Goal: Task Accomplishment & Management: Use online tool/utility

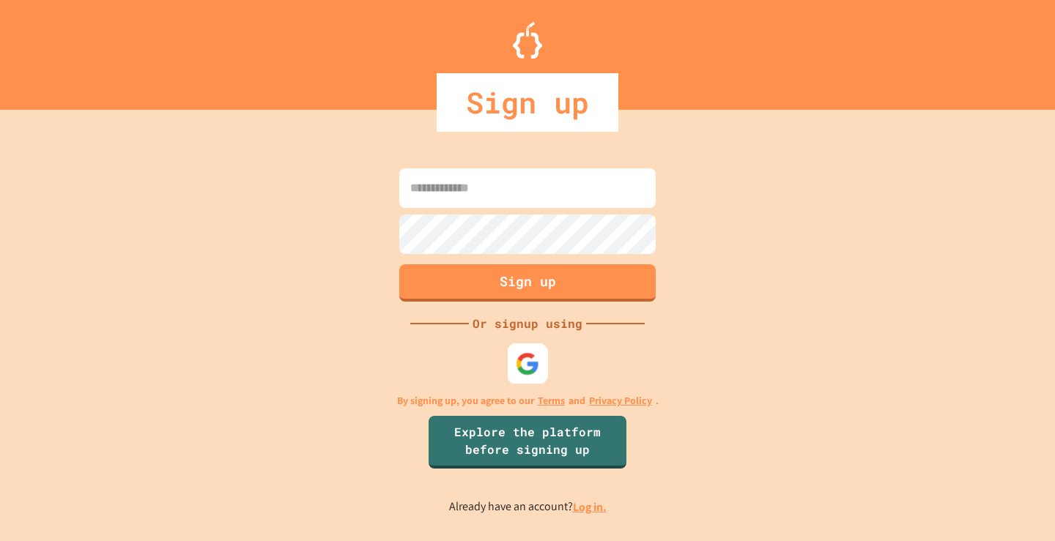
click at [545, 372] on div at bounding box center [528, 363] width 40 height 40
click at [497, 194] on input at bounding box center [527, 188] width 256 height 40
type input "**********"
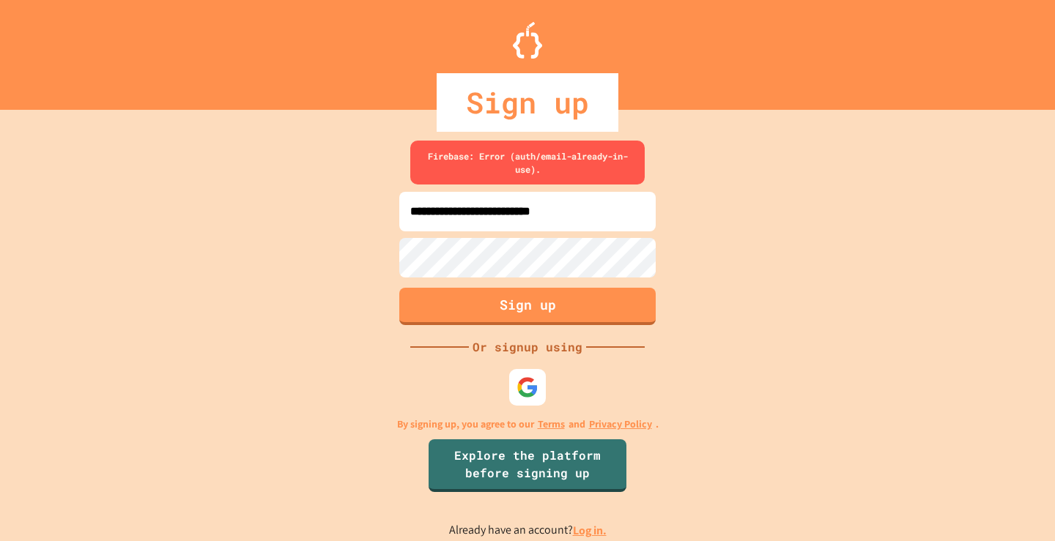
click at [375, 245] on div "**********" at bounding box center [527, 340] width 1055 height 402
click at [364, 283] on div "**********" at bounding box center [527, 340] width 1055 height 402
click at [279, 248] on div "**********" at bounding box center [527, 340] width 1055 height 402
click at [582, 526] on link "Log in." at bounding box center [590, 530] width 34 height 15
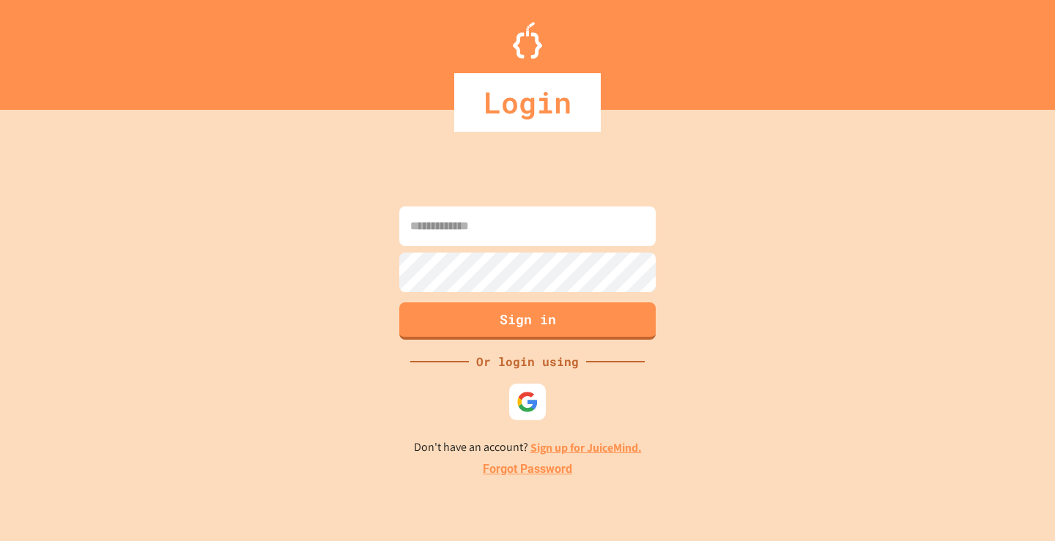
click at [539, 196] on div "Sign in Or login using Don't have an account? Sign up for JuiceMind. Forgot Pas…" at bounding box center [527, 340] width 1055 height 402
click at [529, 214] on input at bounding box center [527, 227] width 256 height 40
type input "**********"
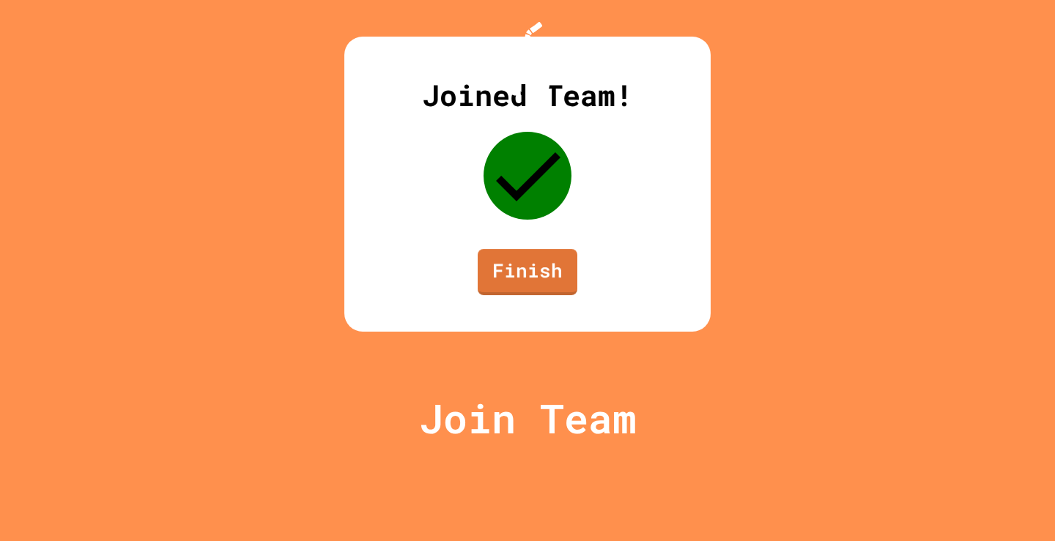
click at [539, 332] on div "Joined Team! Finish" at bounding box center [527, 184] width 366 height 295
click at [529, 295] on link "Finish" at bounding box center [527, 271] width 100 height 48
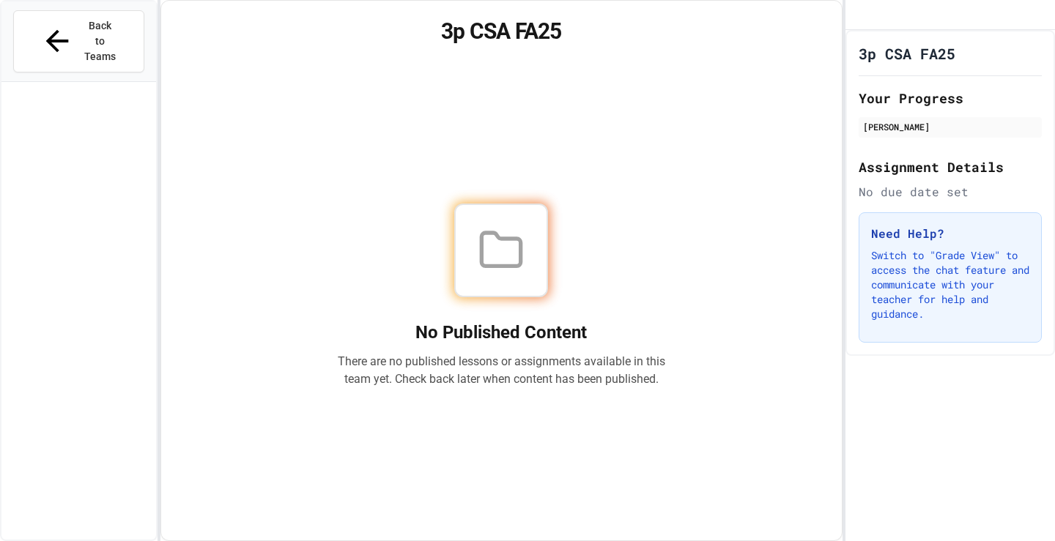
click at [508, 237] on icon at bounding box center [501, 249] width 39 height 33
click at [902, 133] on div "[PERSON_NAME]" at bounding box center [950, 126] width 174 height 13
click at [877, 106] on h2 "Your Progress" at bounding box center [949, 98] width 183 height 21
click at [519, 259] on icon at bounding box center [501, 249] width 39 height 33
click at [88, 21] on span "Back to Teams" at bounding box center [100, 41] width 34 height 46
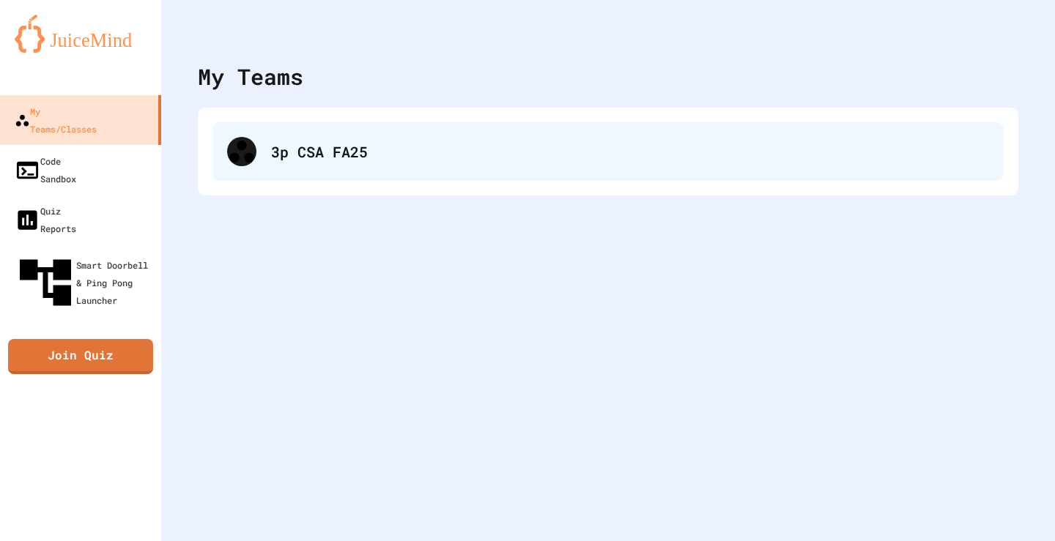
click at [278, 142] on div "3p CSA FA25" at bounding box center [630, 152] width 718 height 22
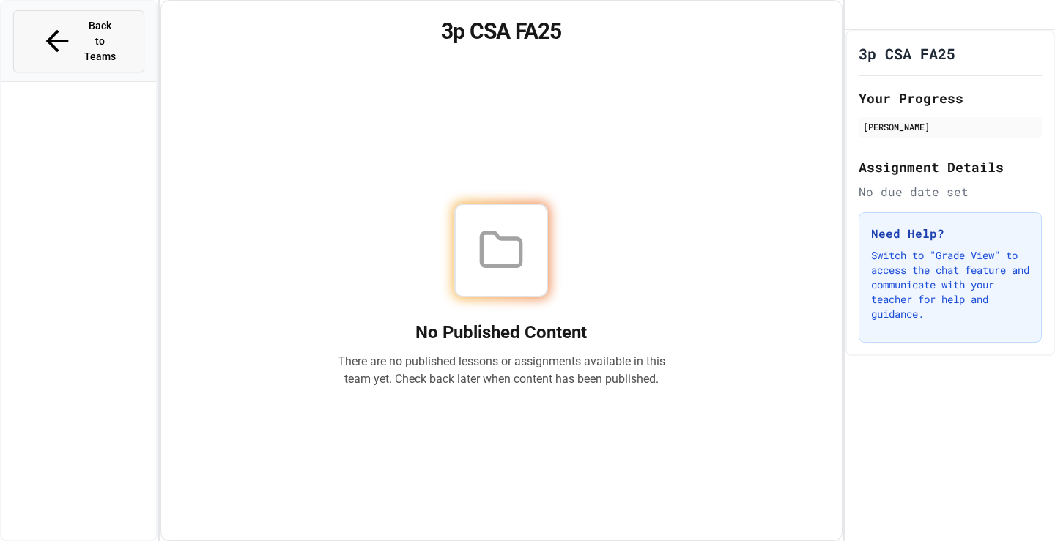
click at [13, 23] on button "Back to Teams" at bounding box center [78, 41] width 131 height 62
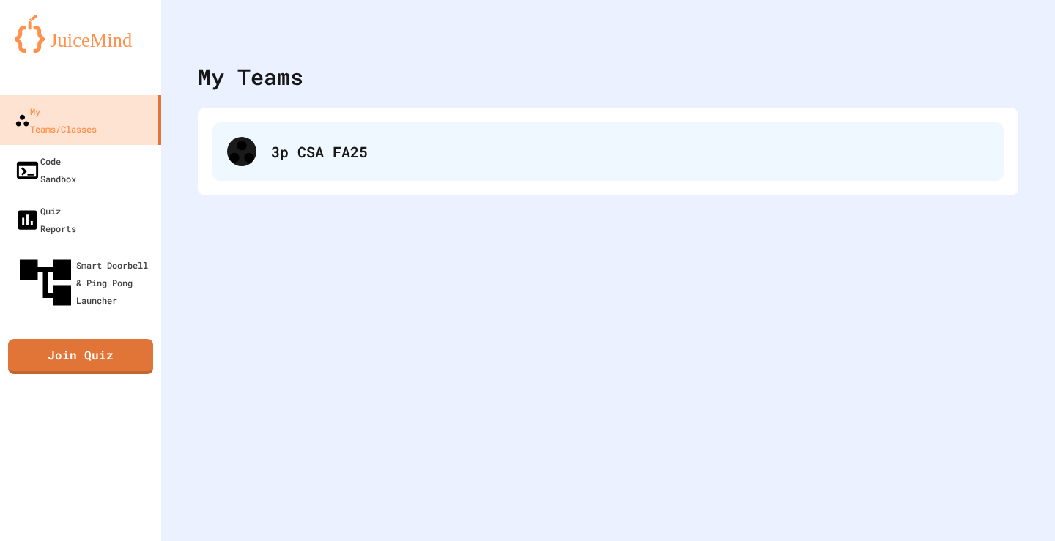
click at [337, 156] on div "3p CSA FA25" at bounding box center [630, 152] width 718 height 22
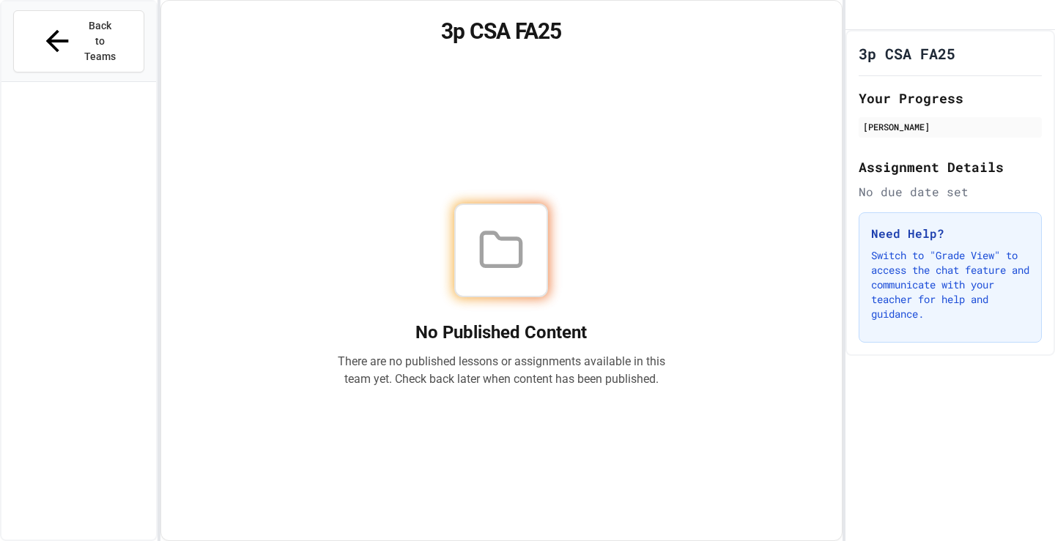
click at [874, 283] on p "Switch to "Grade View" to access the chat feature and communicate with your tea…" at bounding box center [950, 284] width 158 height 73
click at [88, 11] on button "Back to Teams" at bounding box center [78, 41] width 131 height 62
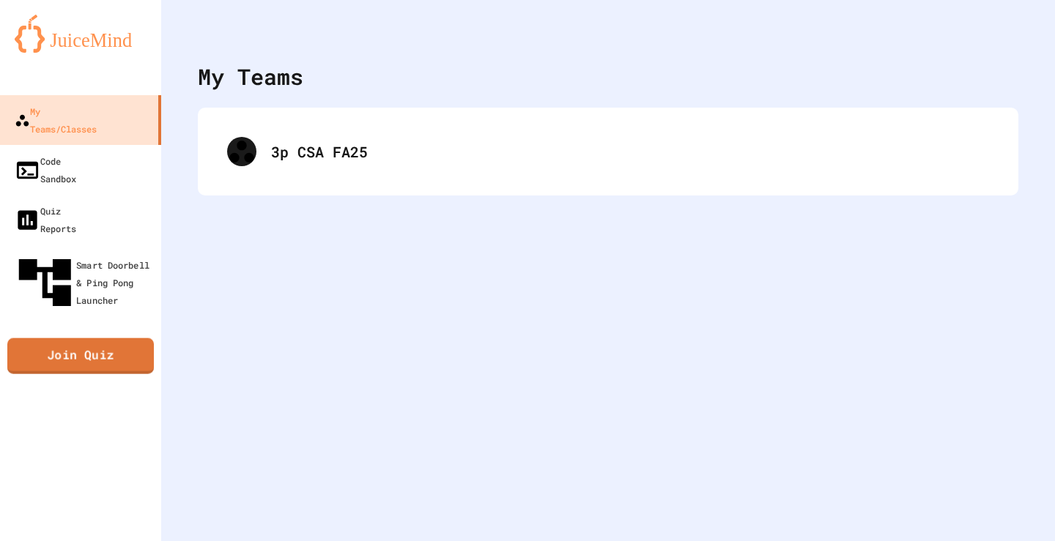
click at [115, 306] on div "My Teams/Classes Code Sandbox Quiz Reports Smart Doorbell & Ping Pong Launcher …" at bounding box center [80, 270] width 161 height 541
click at [114, 339] on link "Join Quiz" at bounding box center [80, 356] width 145 height 35
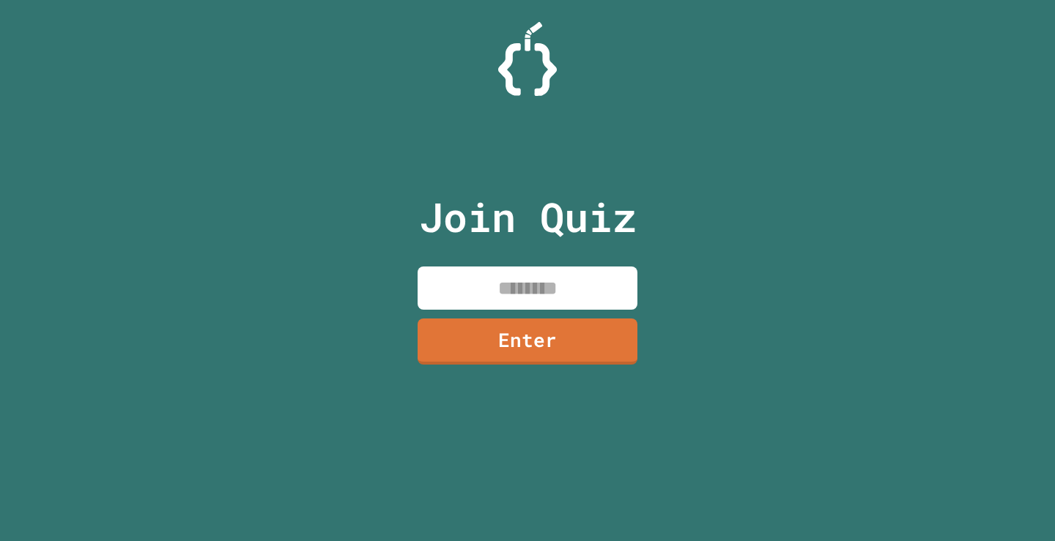
click at [513, 274] on input at bounding box center [527, 288] width 220 height 43
type input "********"
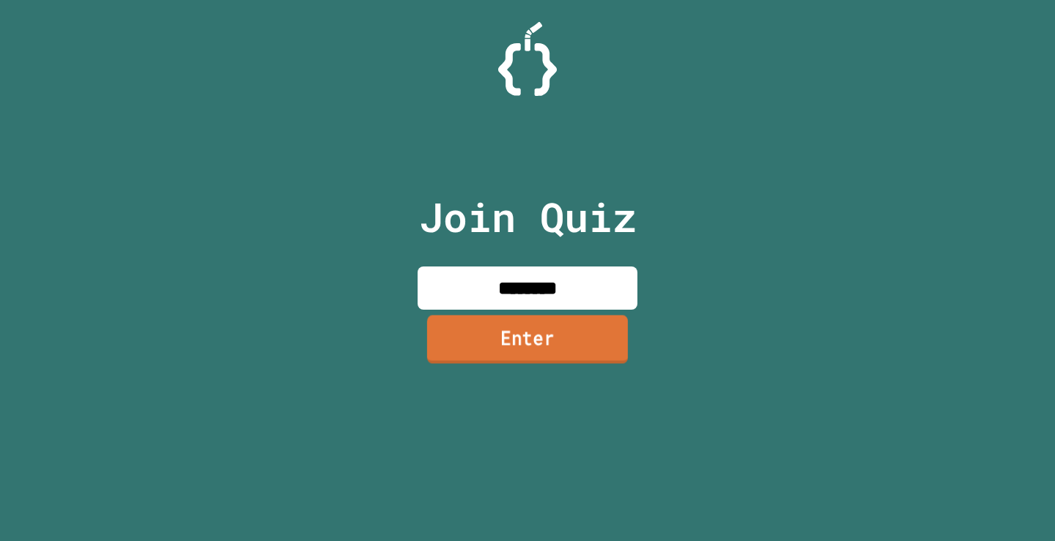
click at [527, 341] on link "Enter" at bounding box center [527, 339] width 201 height 48
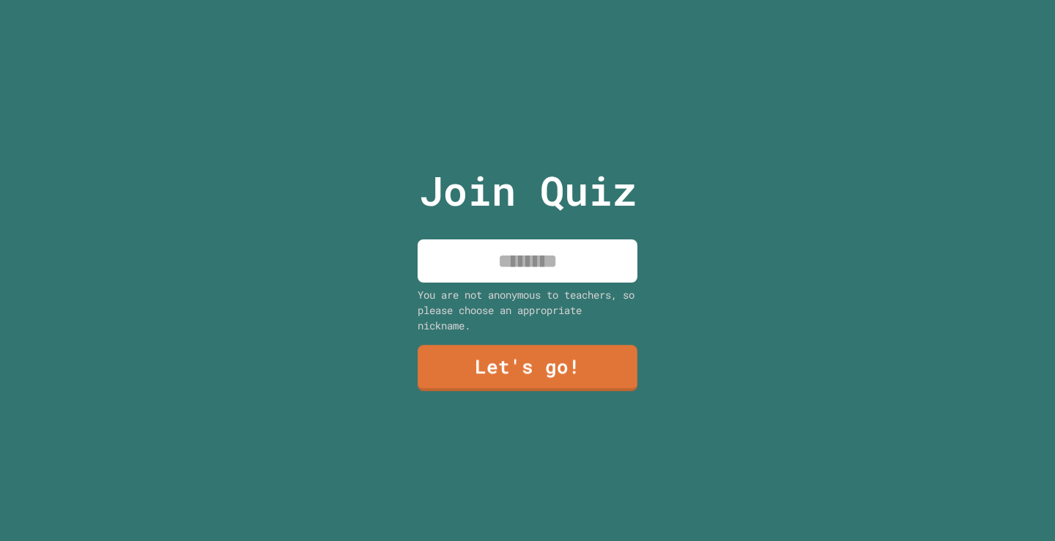
click at [521, 239] on input at bounding box center [527, 260] width 220 height 43
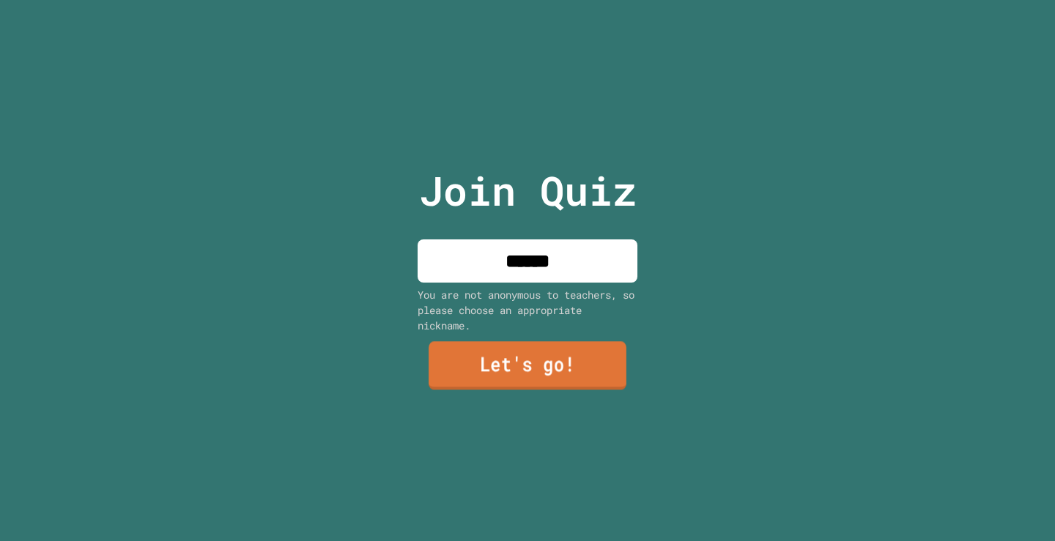
type input "******"
click at [454, 368] on link "Let's go!" at bounding box center [527, 366] width 198 height 48
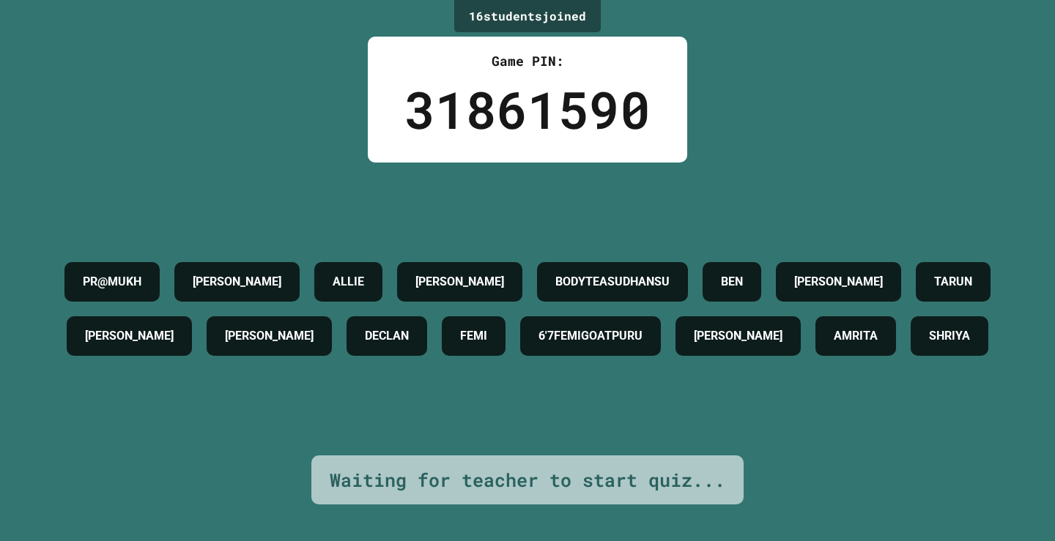
click at [762, 321] on div "PR@MUKH [PERSON_NAME] [PERSON_NAME] BODYTEASUDHANSU [PERSON_NAME] [PERSON_NAME]…" at bounding box center [527, 309] width 981 height 108
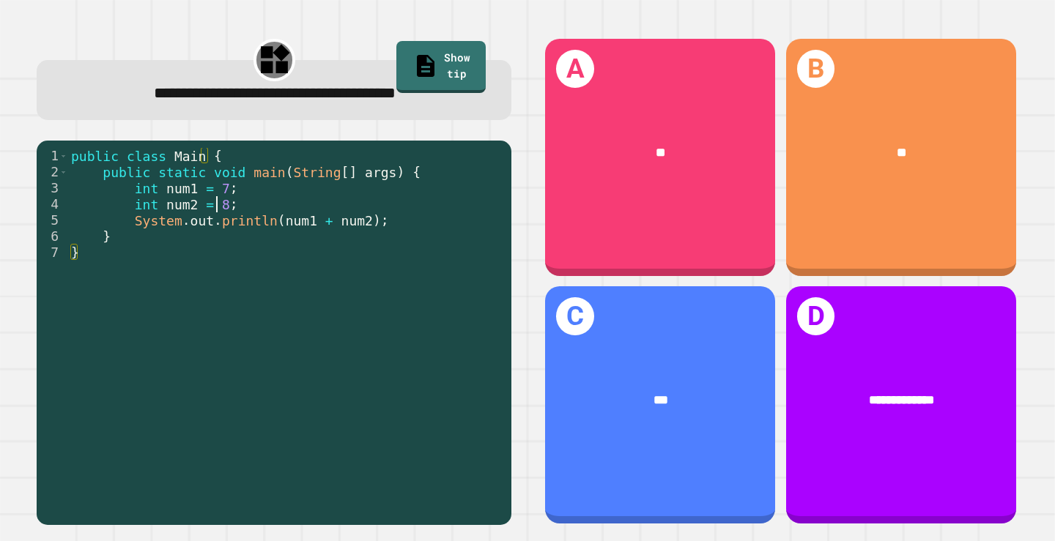
click at [218, 206] on div "public class Main { public static void main ( String [ ] args ) { int num1 = 7 …" at bounding box center [286, 333] width 436 height 371
type textarea "**********"
click at [402, 221] on div "public class Main { public static void main ( String [ ] args ) { int num1 = 7 …" at bounding box center [286, 333] width 436 height 371
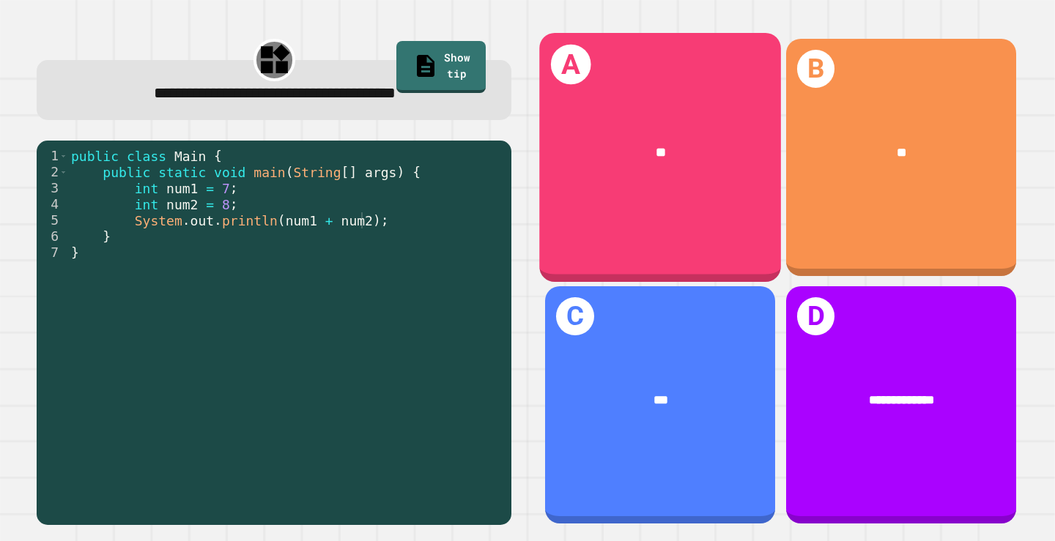
click at [640, 190] on div "A **" at bounding box center [661, 157] width 242 height 249
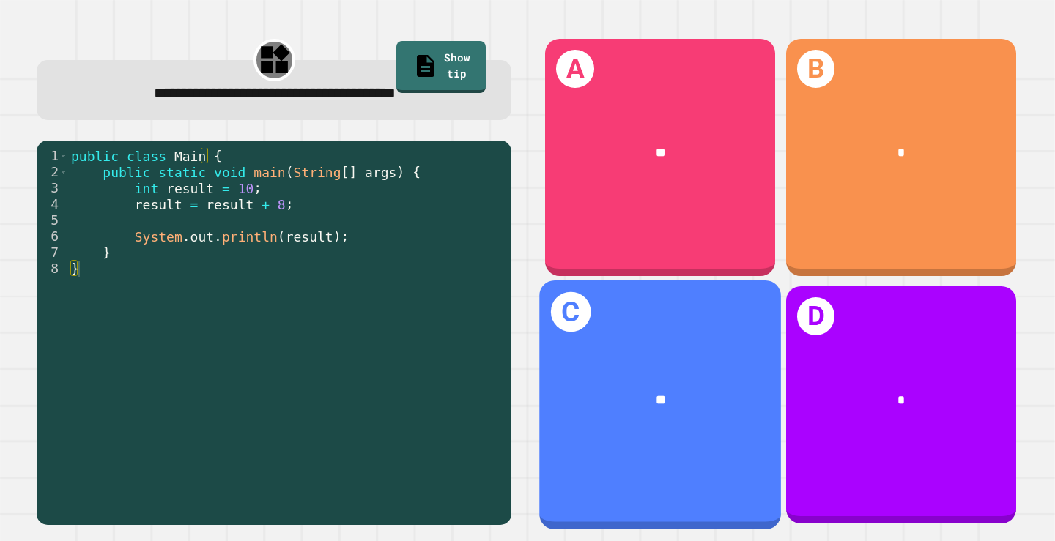
click at [590, 337] on div "C **" at bounding box center [661, 404] width 242 height 249
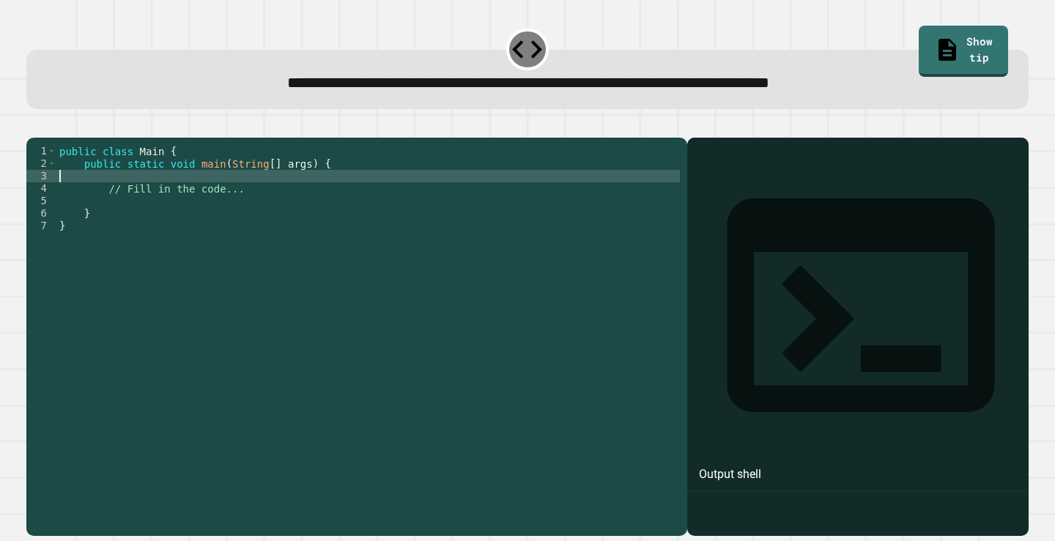
click at [153, 196] on div "public class Main { public static void main ( String [ ] args ) { // Fill in th…" at bounding box center [367, 319] width 623 height 349
click at [146, 211] on div "public class Main { public static void main ( String [ ] args ) { // Fill in th…" at bounding box center [367, 319] width 623 height 349
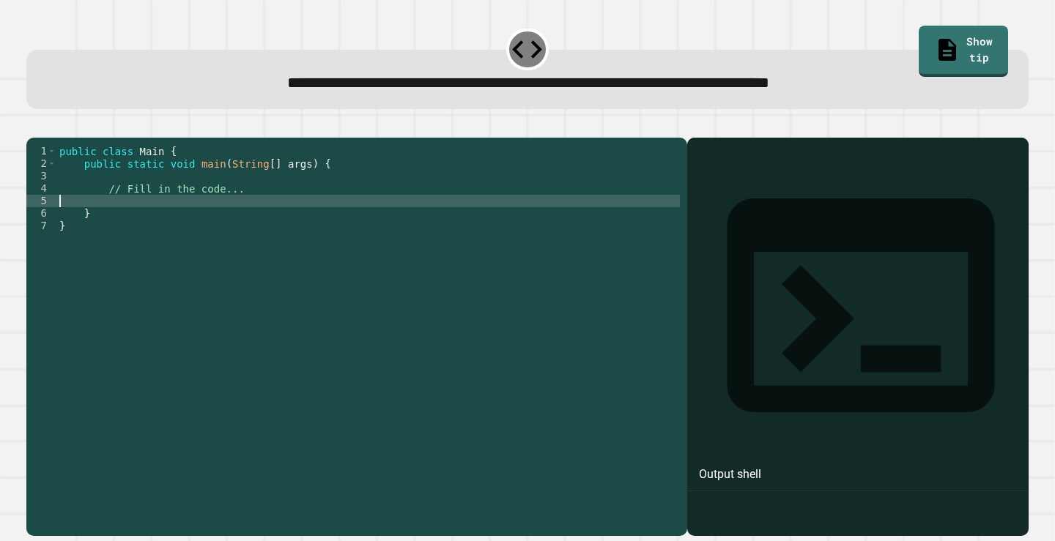
click at [311, 217] on div "public class Main { public static void main ( String [ ] args ) { // Fill in th…" at bounding box center [367, 319] width 623 height 349
click at [228, 203] on div "public class Main { public static void main ( String [ ] args ) { // Fill in th…" at bounding box center [367, 319] width 623 height 349
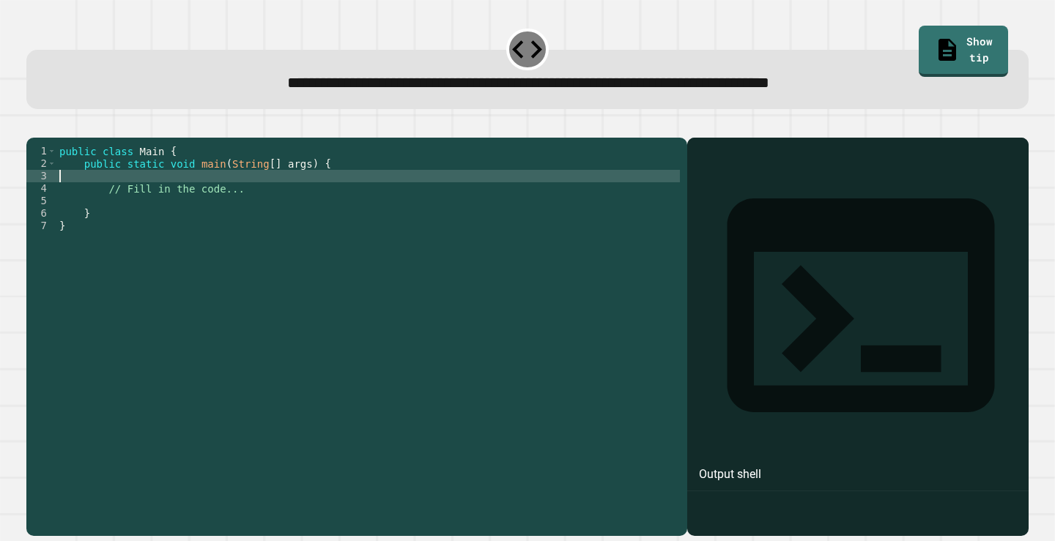
click at [240, 217] on div "public class Main { public static void main ( String [ ] args ) { // Fill in th…" at bounding box center [367, 319] width 623 height 349
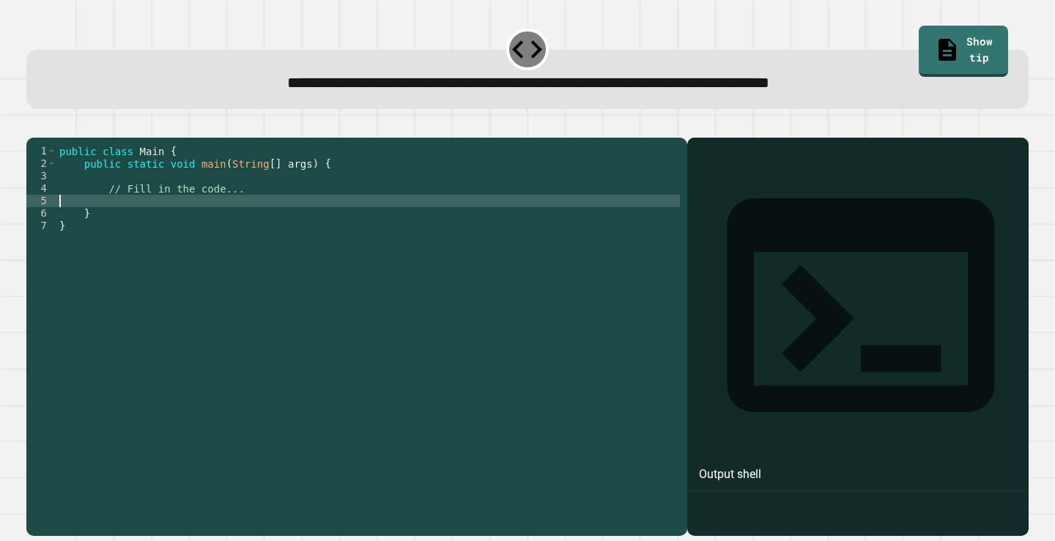
click at [237, 208] on div "public class Main { public static void main ( String [ ] args ) { // Fill in th…" at bounding box center [367, 319] width 623 height 349
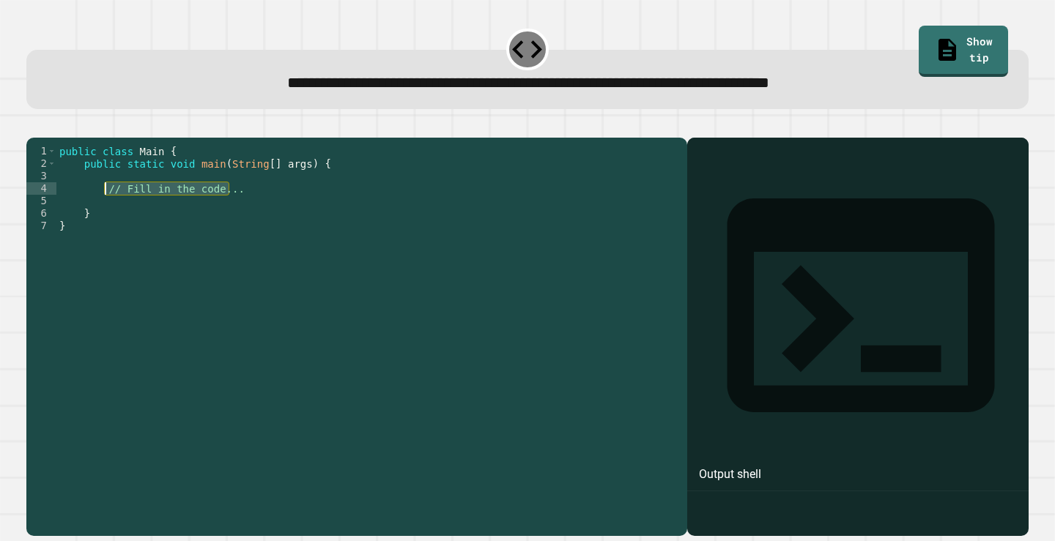
drag, startPoint x: 237, startPoint y: 210, endPoint x: 105, endPoint y: 208, distance: 131.8
click at [105, 208] on div "public class Main { public static void main ( String [ ] args ) { // Fill in th…" at bounding box center [367, 319] width 623 height 349
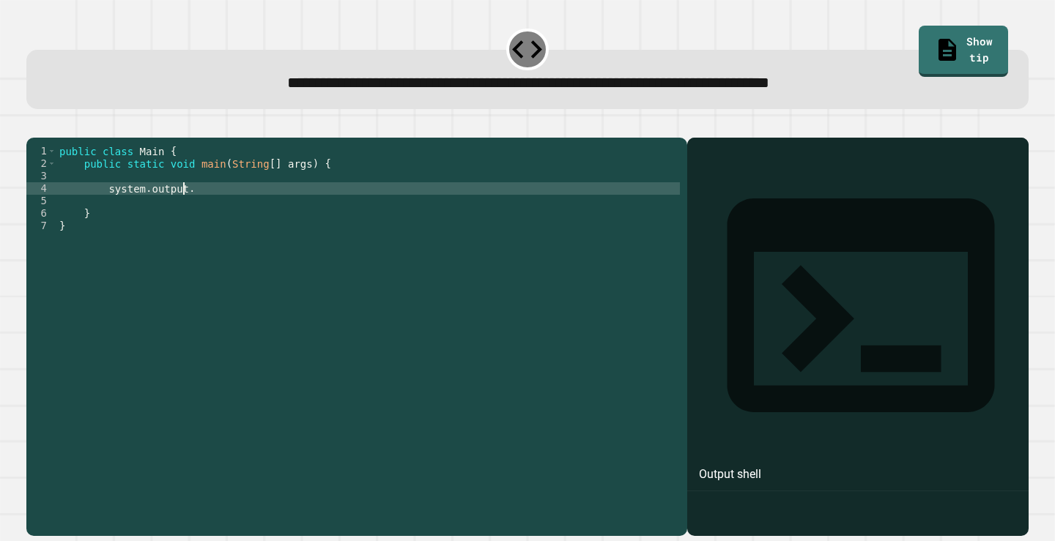
scroll to position [0, 8]
click at [949, 45] on link "Show tip" at bounding box center [963, 50] width 87 height 54
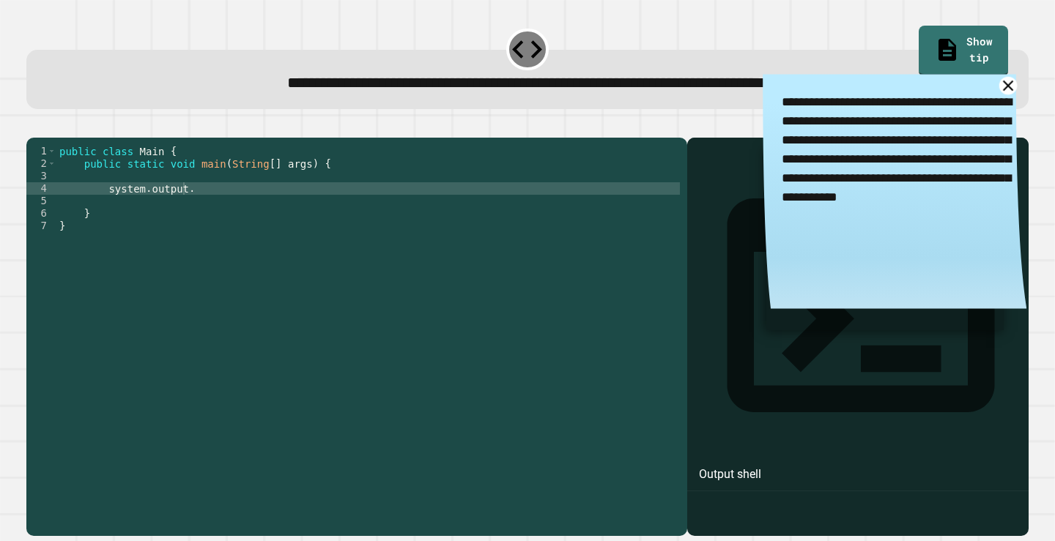
drag, startPoint x: 986, startPoint y: 89, endPoint x: 983, endPoint y: 97, distance: 8.6
click at [999, 90] on icon at bounding box center [1008, 86] width 18 height 18
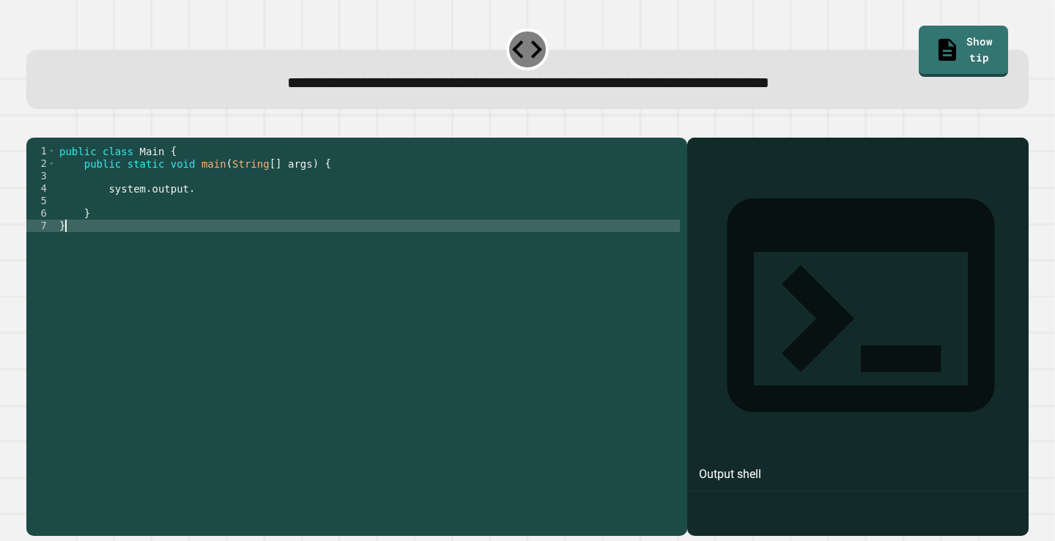
click at [166, 243] on div "public class Main { public static void main ( String [ ] args ) { system . outp…" at bounding box center [367, 319] width 623 height 349
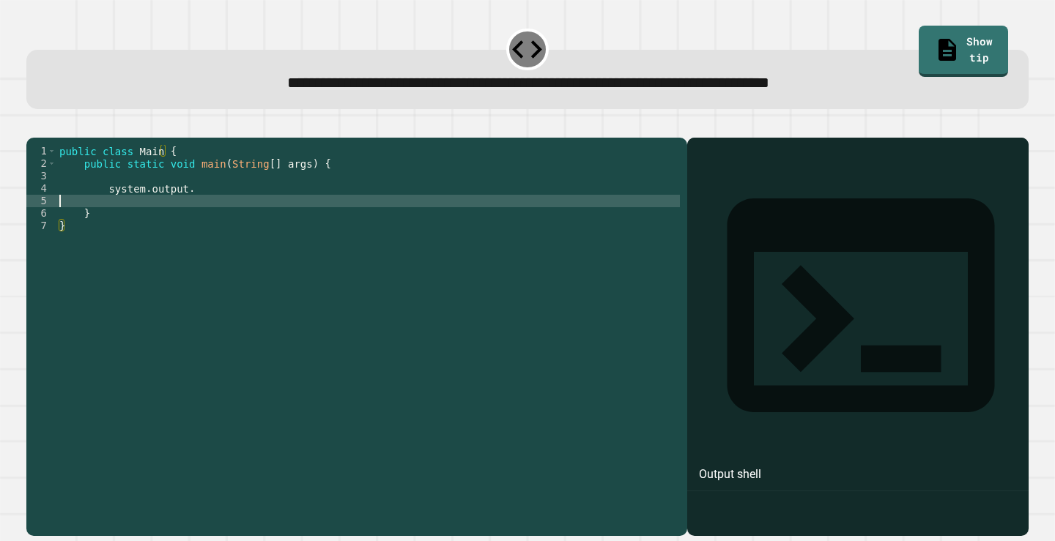
click at [203, 219] on div "public class Main { public static void main ( String [ ] args ) { system . outp…" at bounding box center [367, 319] width 623 height 349
click at [201, 215] on div "public class Main { public static void main ( String [ ] args ) { system . outp…" at bounding box center [367, 319] width 623 height 349
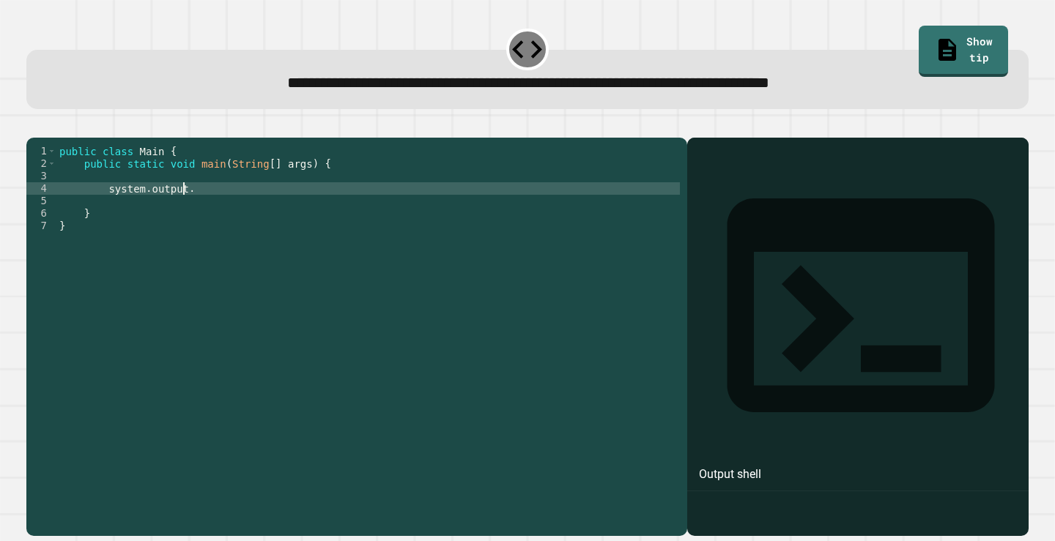
click at [107, 210] on div "public class Main { public static void main ( String [ ] args ) { system . outp…" at bounding box center [367, 319] width 623 height 349
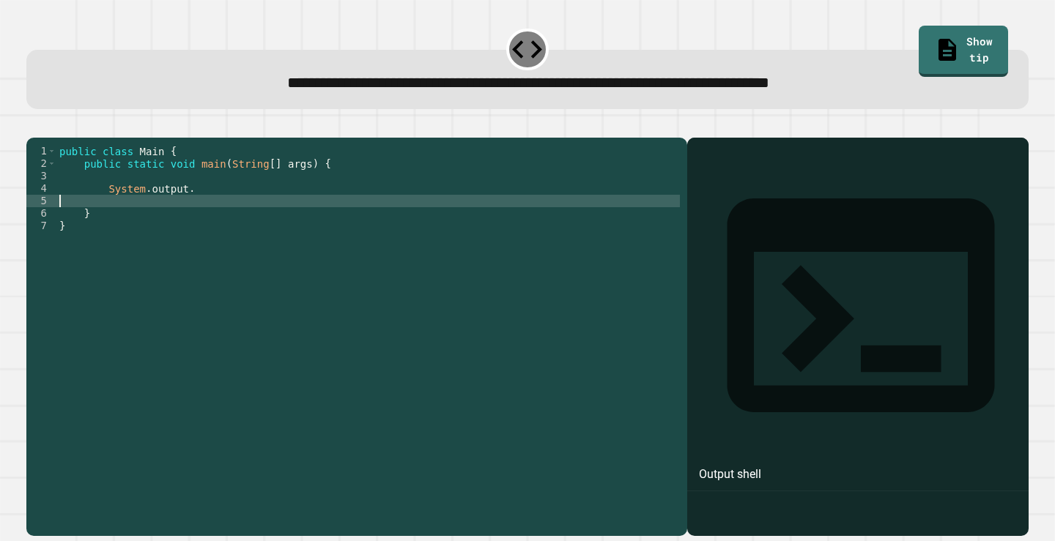
click at [200, 218] on div "public class Main { public static void main ( String [ ] args ) { System . outp…" at bounding box center [367, 319] width 623 height 349
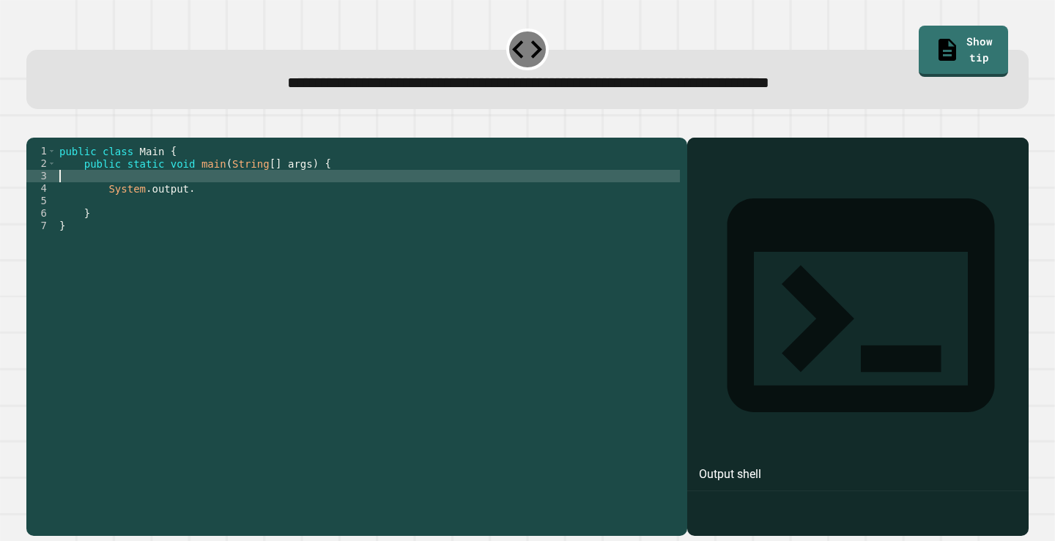
click at [210, 198] on div "public class Main { public static void main ( String [ ] args ) { System . outp…" at bounding box center [367, 319] width 623 height 349
click at [207, 214] on div "public class Main { public static void main ( String [ ] args ) { System . outp…" at bounding box center [367, 319] width 623 height 349
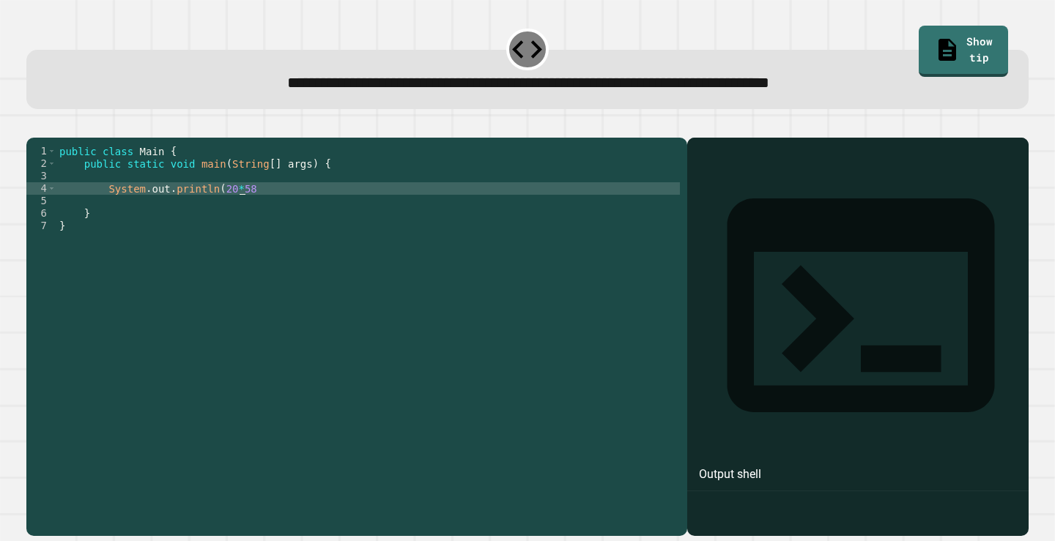
scroll to position [0, 12]
click at [391, 138] on div at bounding box center [527, 129] width 1002 height 18
click at [373, 271] on div "public class Main { public static void main ( String [ ] args ) { System . out …" at bounding box center [367, 319] width 623 height 349
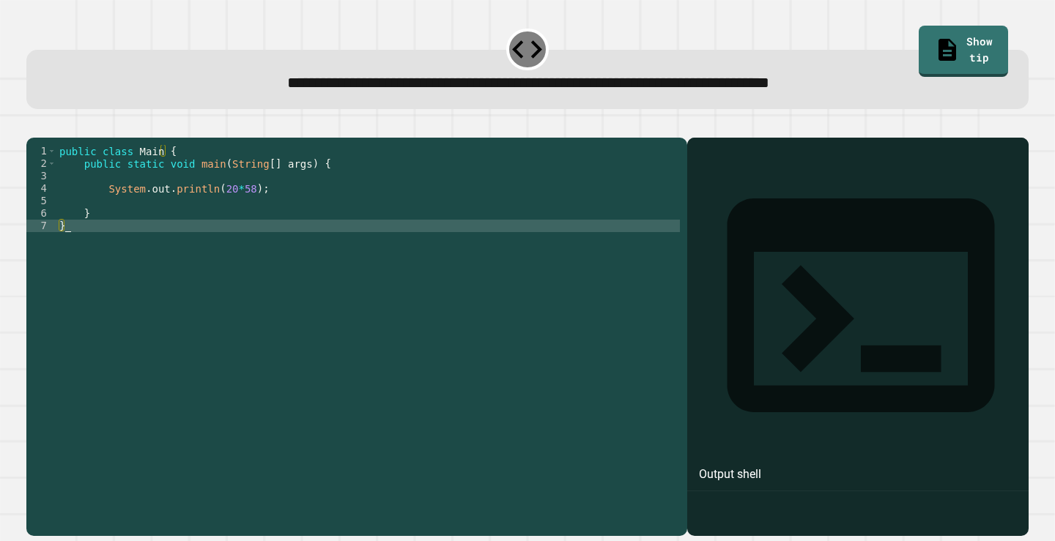
type textarea "*"
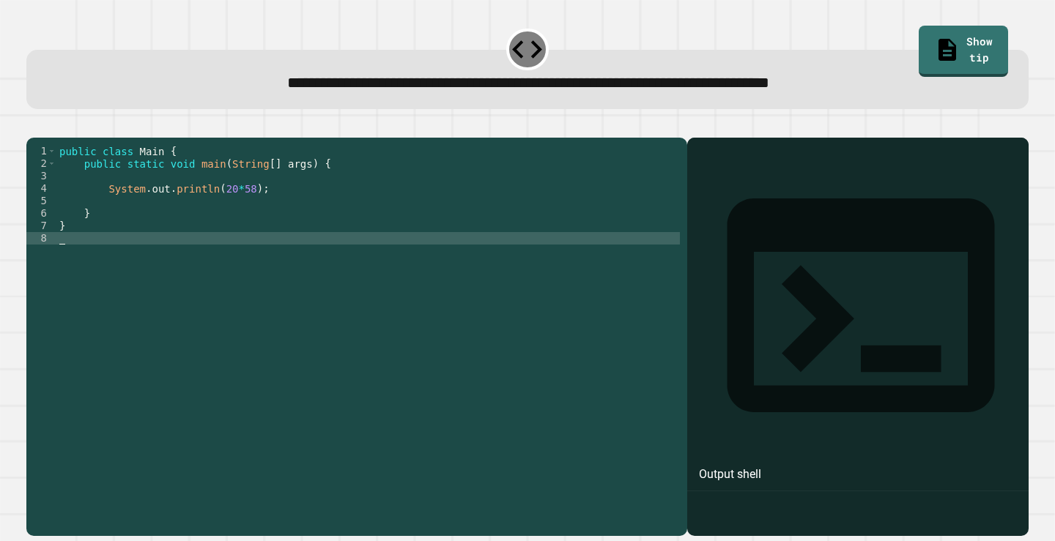
click at [34, 125] on icon "button" at bounding box center [34, 125] width 0 height 0
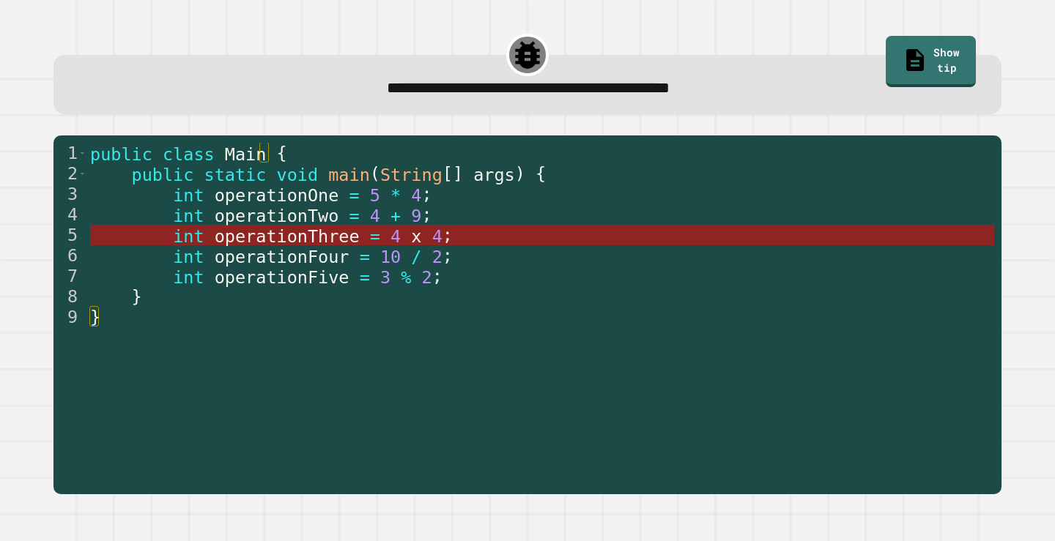
click at [272, 236] on span "operationThree" at bounding box center [287, 236] width 145 height 21
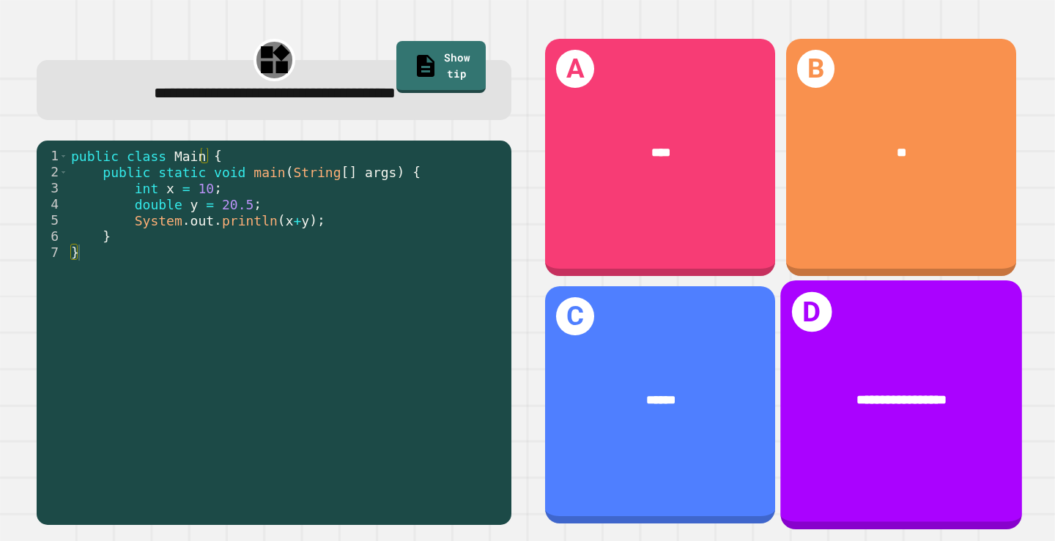
click at [820, 365] on div "**********" at bounding box center [901, 401] width 242 height 73
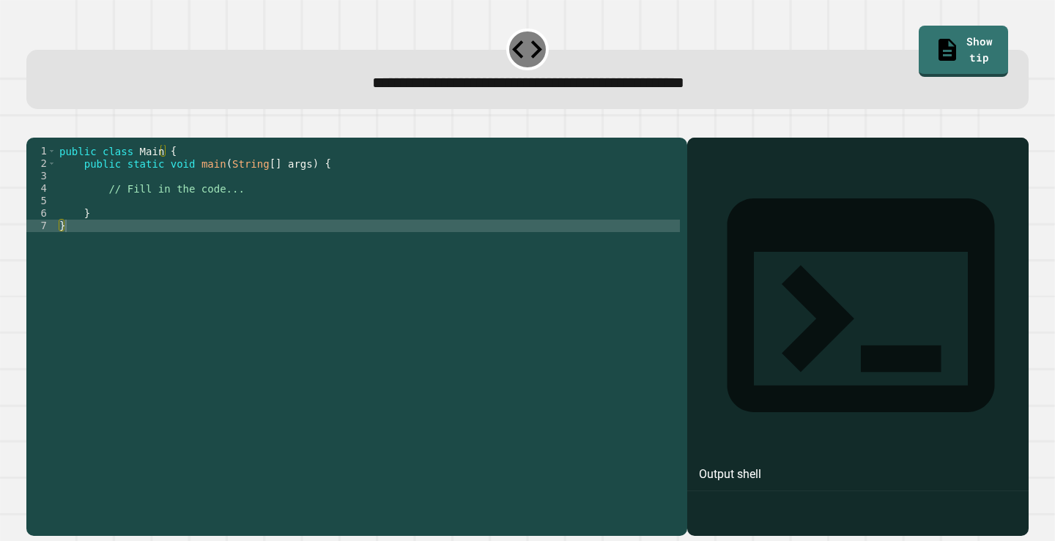
click at [207, 209] on div "public class Main { public static void main ( String [ ] args ) { // Fill in th…" at bounding box center [367, 319] width 623 height 349
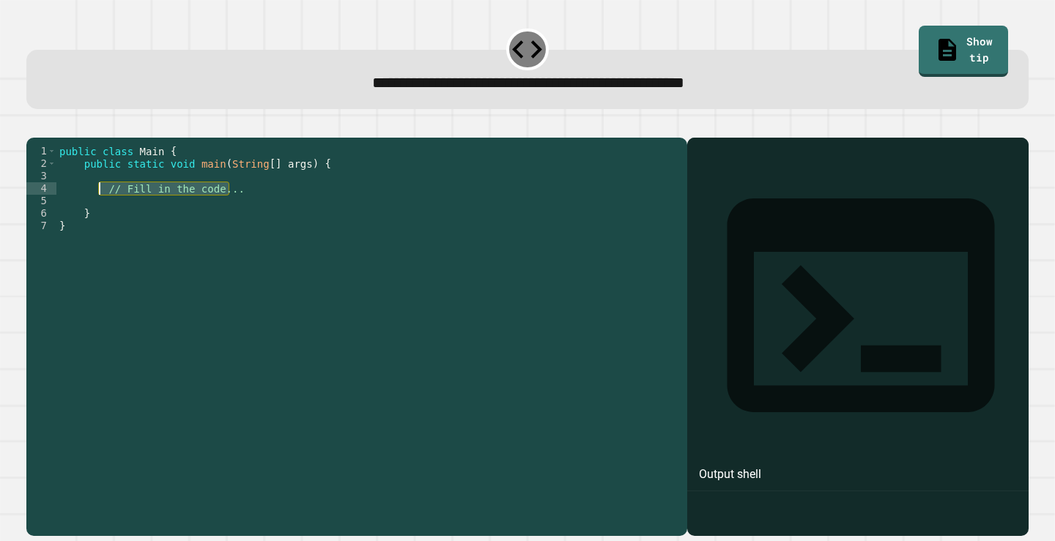
drag, startPoint x: 246, startPoint y: 212, endPoint x: 101, endPoint y: 209, distance: 145.0
click at [101, 209] on div "public class Main { public static void main ( String [ ] args ) { // Fill in th…" at bounding box center [367, 319] width 623 height 349
type textarea "*"
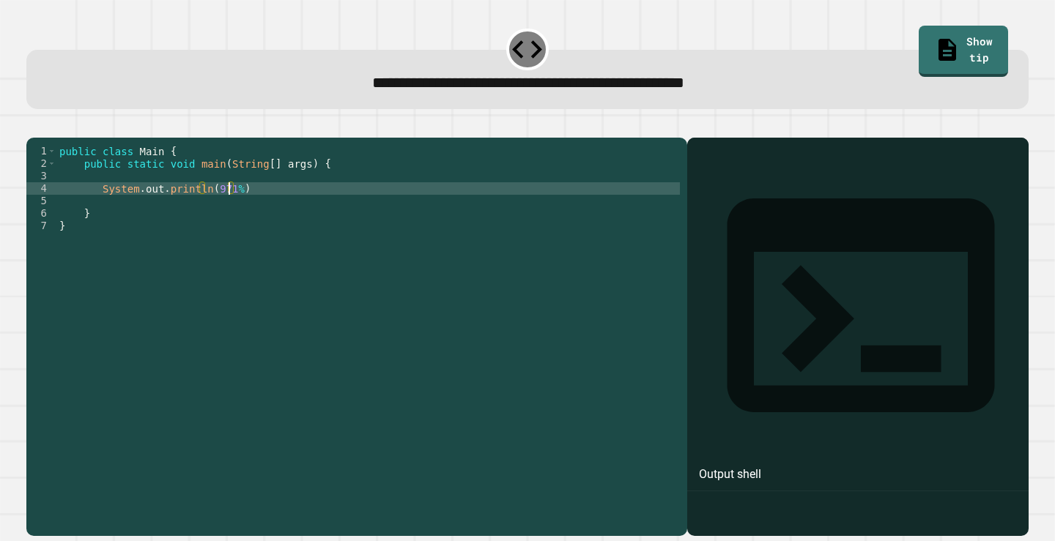
scroll to position [0, 12]
type textarea "**********"
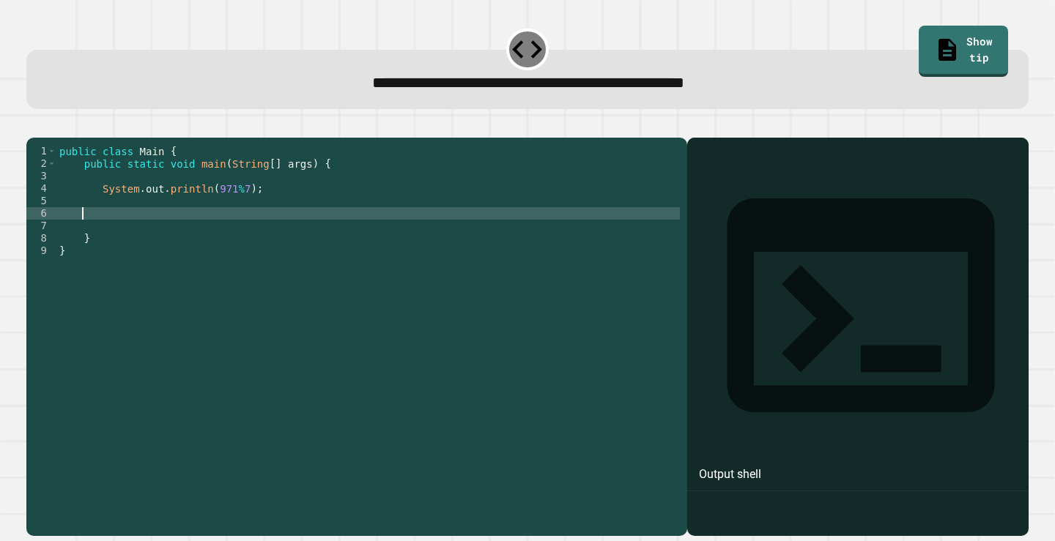
scroll to position [0, 0]
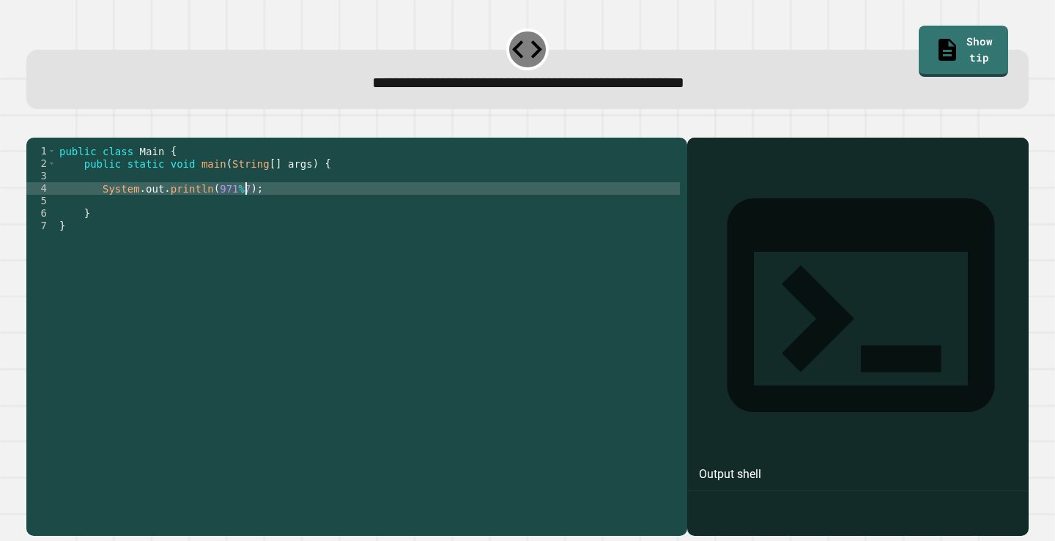
type textarea "**********"
click at [34, 125] on button "button" at bounding box center [34, 125] width 0 height 0
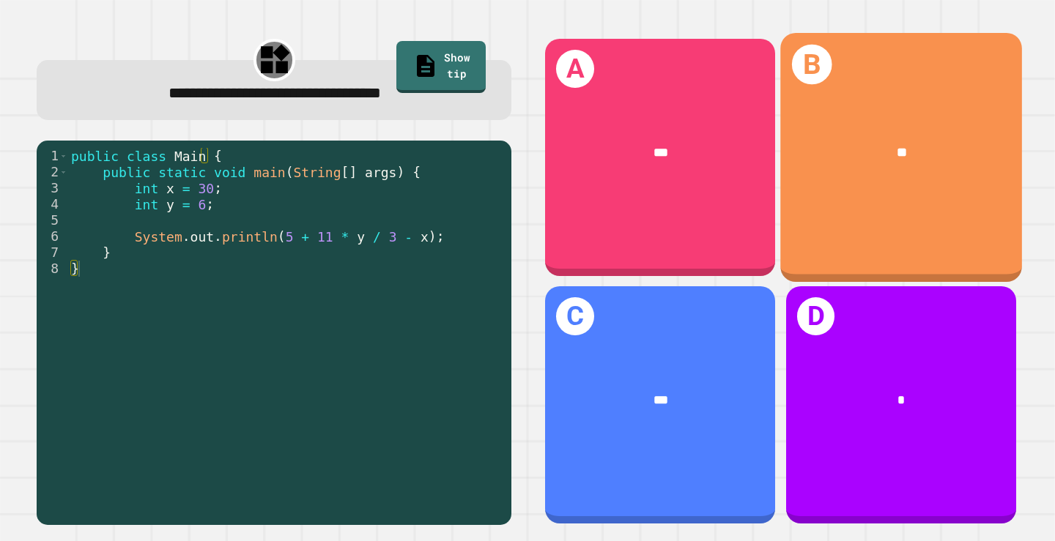
click at [987, 76] on div "B **" at bounding box center [901, 157] width 242 height 249
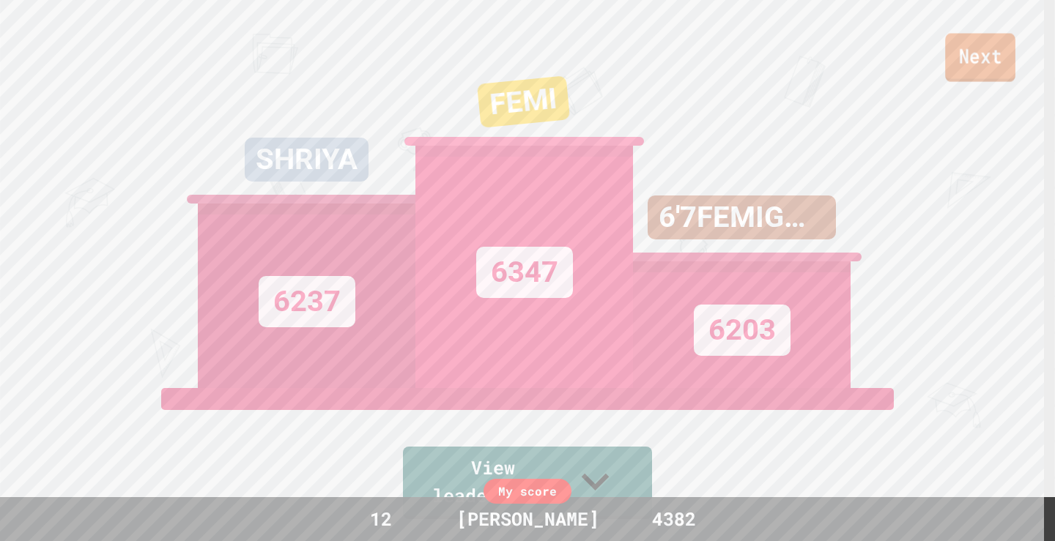
click at [988, 39] on link "Next" at bounding box center [980, 58] width 70 height 48
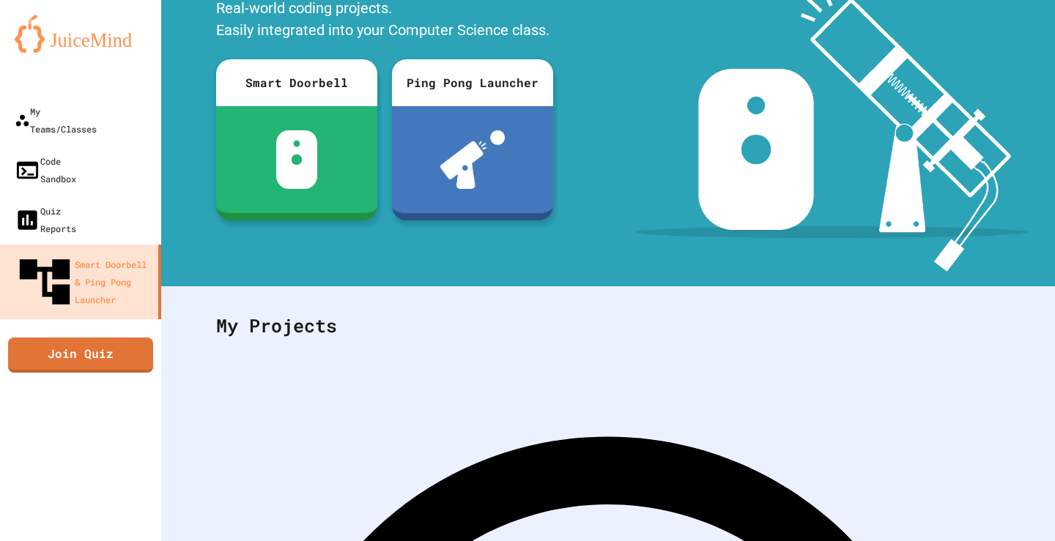
scroll to position [193, 0]
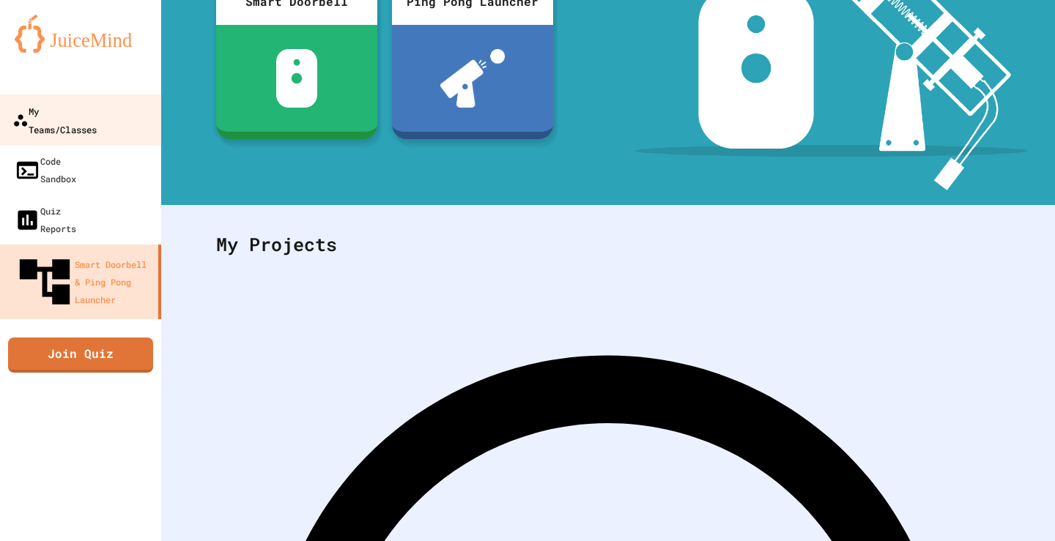
click at [92, 106] on div "My Teams/Classes" at bounding box center [54, 120] width 84 height 36
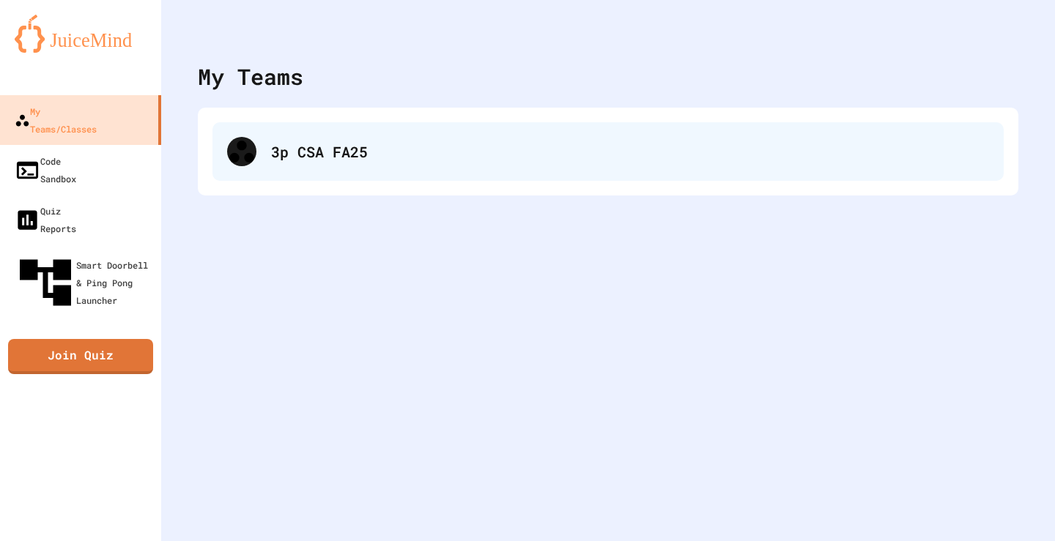
click at [611, 143] on div "3p CSA FA25" at bounding box center [630, 152] width 718 height 22
